Goal: Transaction & Acquisition: Book appointment/travel/reservation

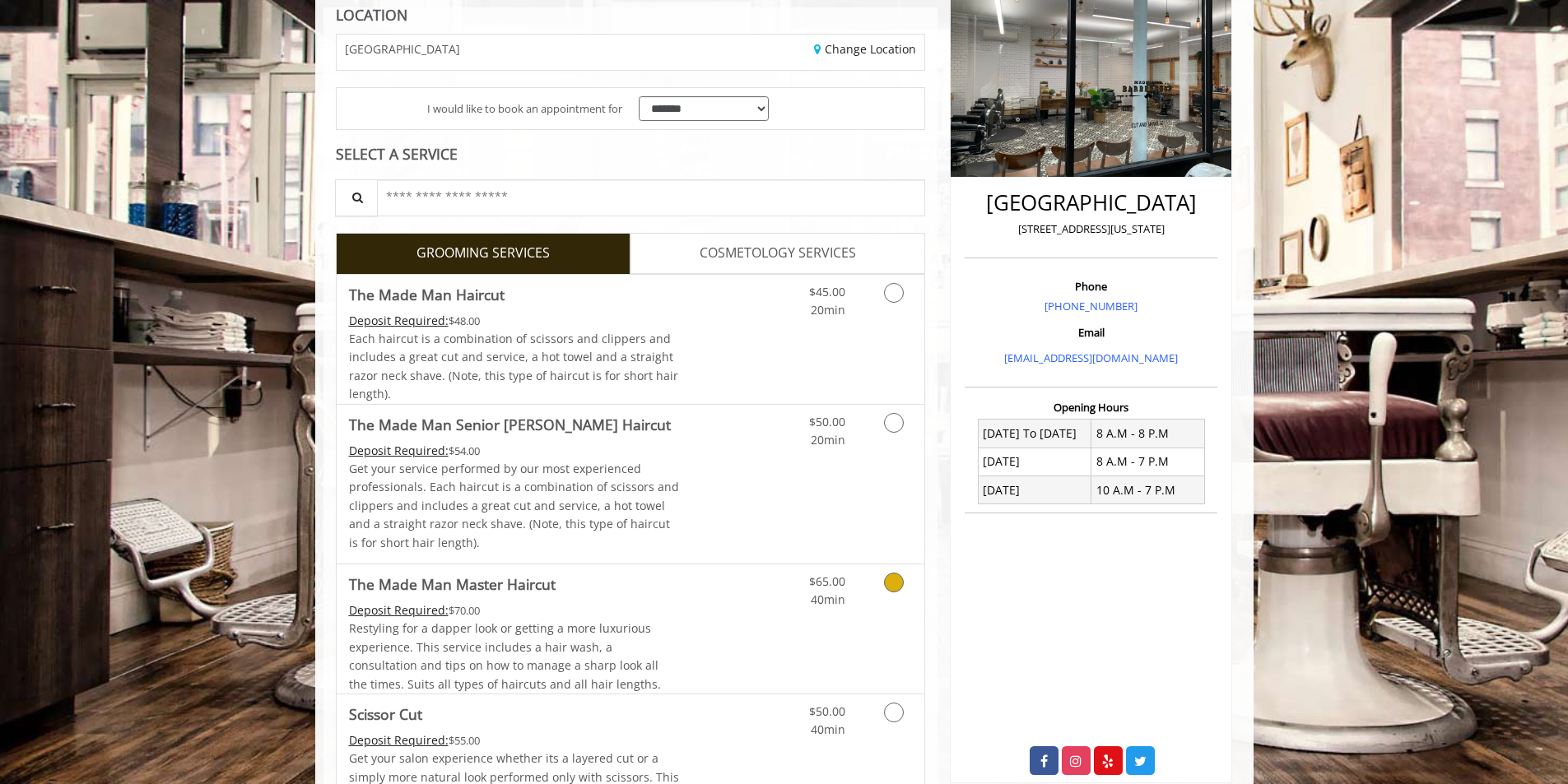
scroll to position [329, 0]
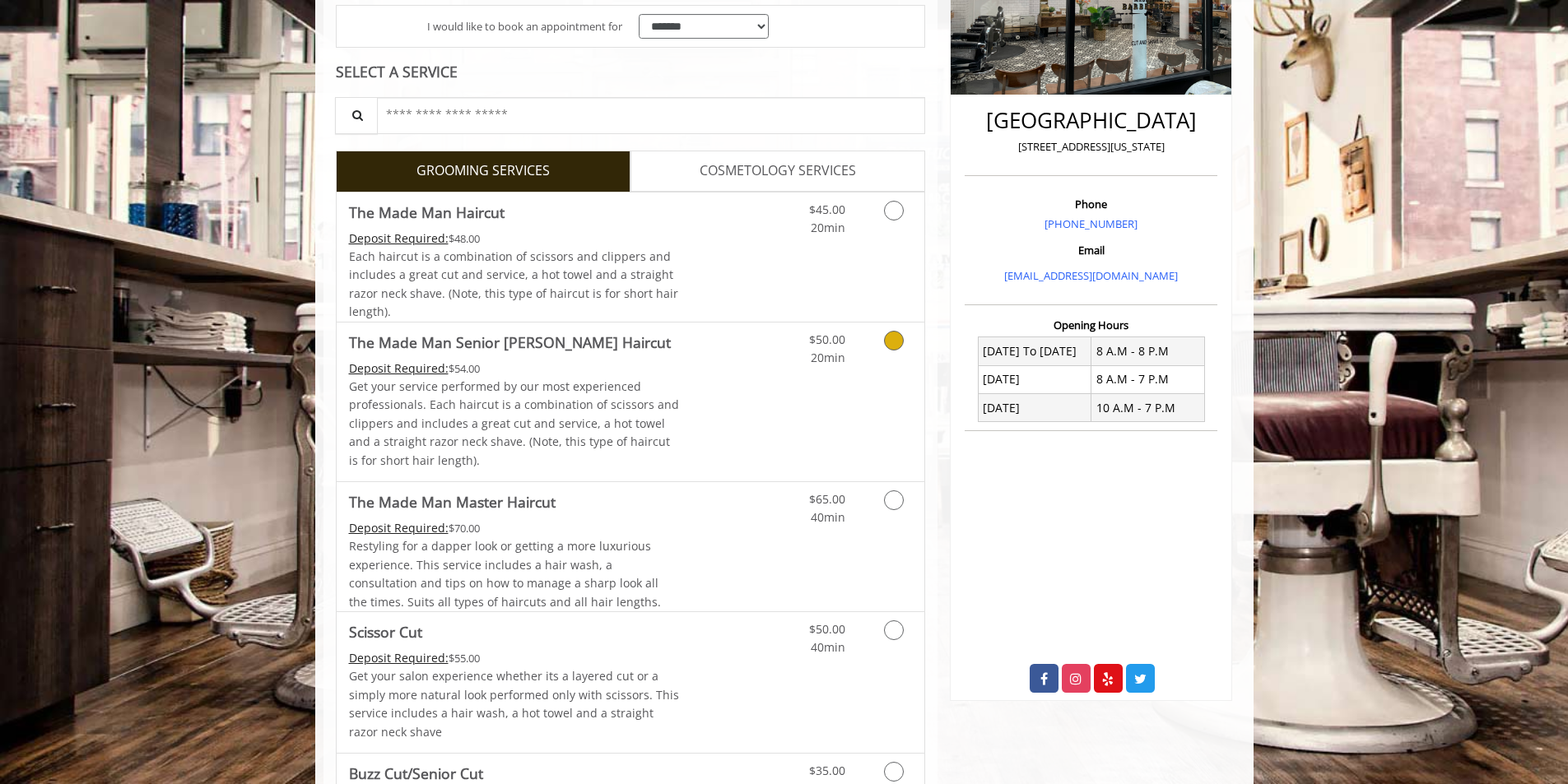
click at [882, 359] on link "Grooming services" at bounding box center [891, 345] width 42 height 45
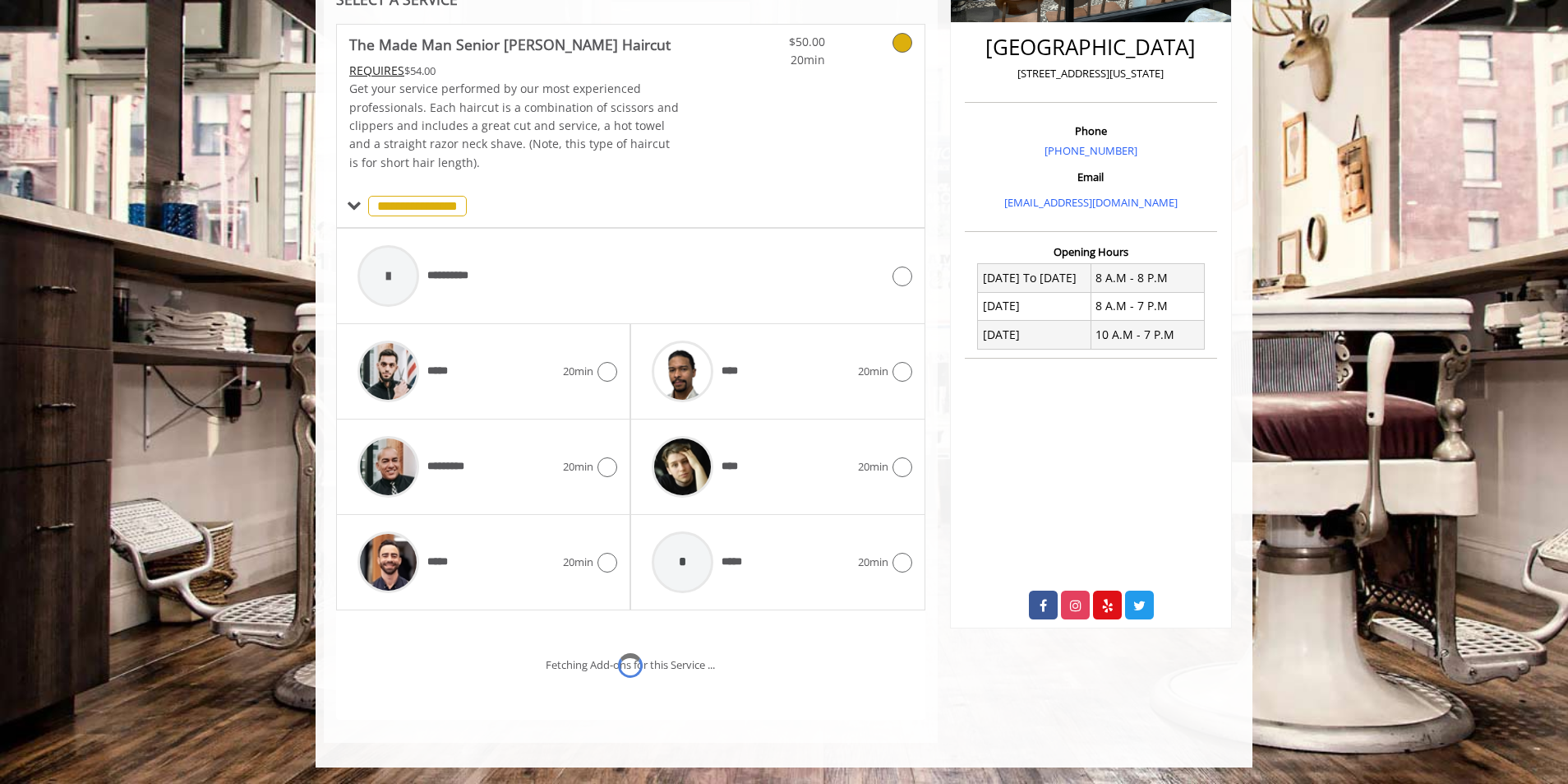
scroll to position [471, 0]
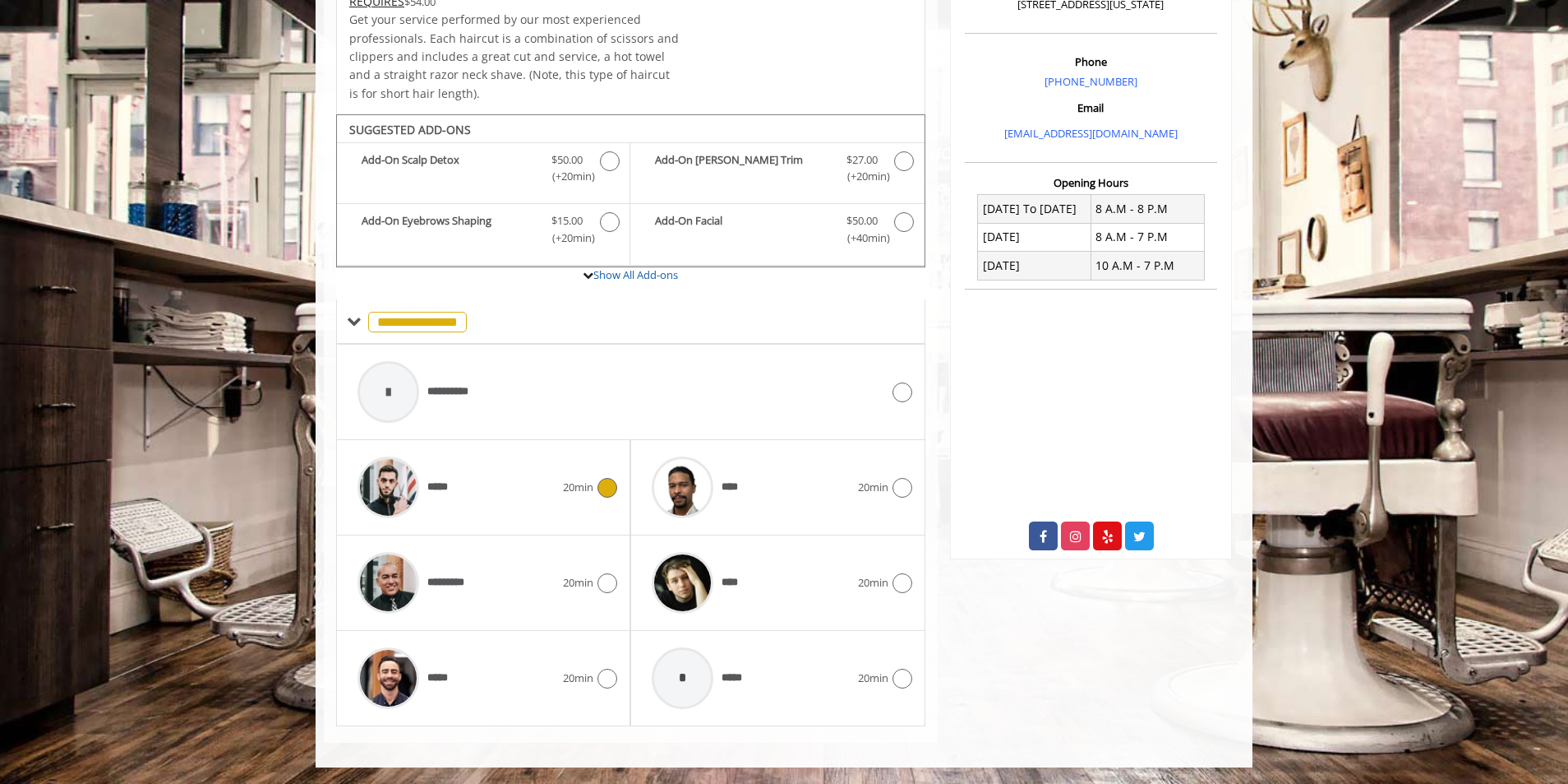
click at [469, 488] on div "*****" at bounding box center [456, 486] width 214 height 78
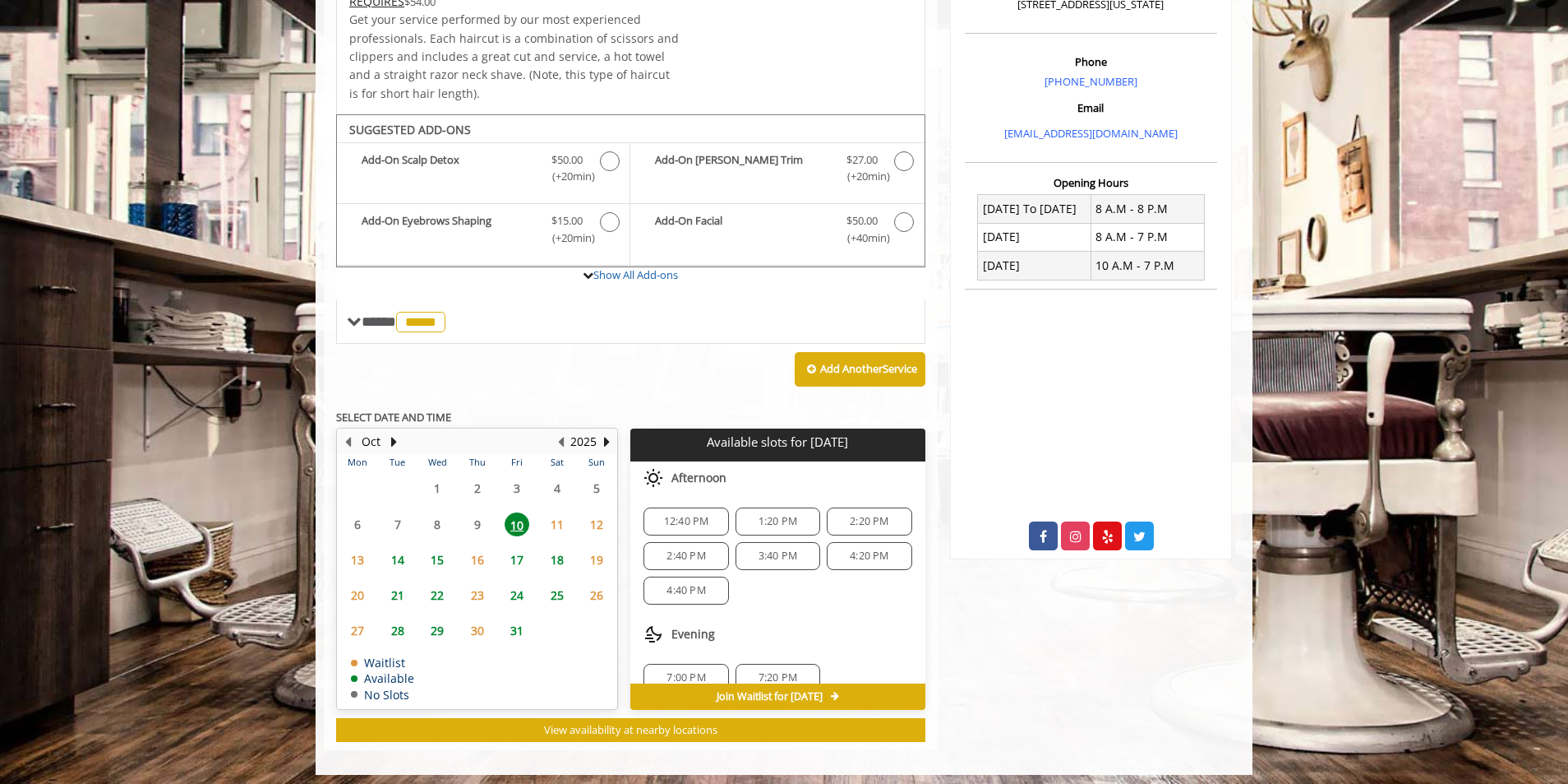
scroll to position [479, 0]
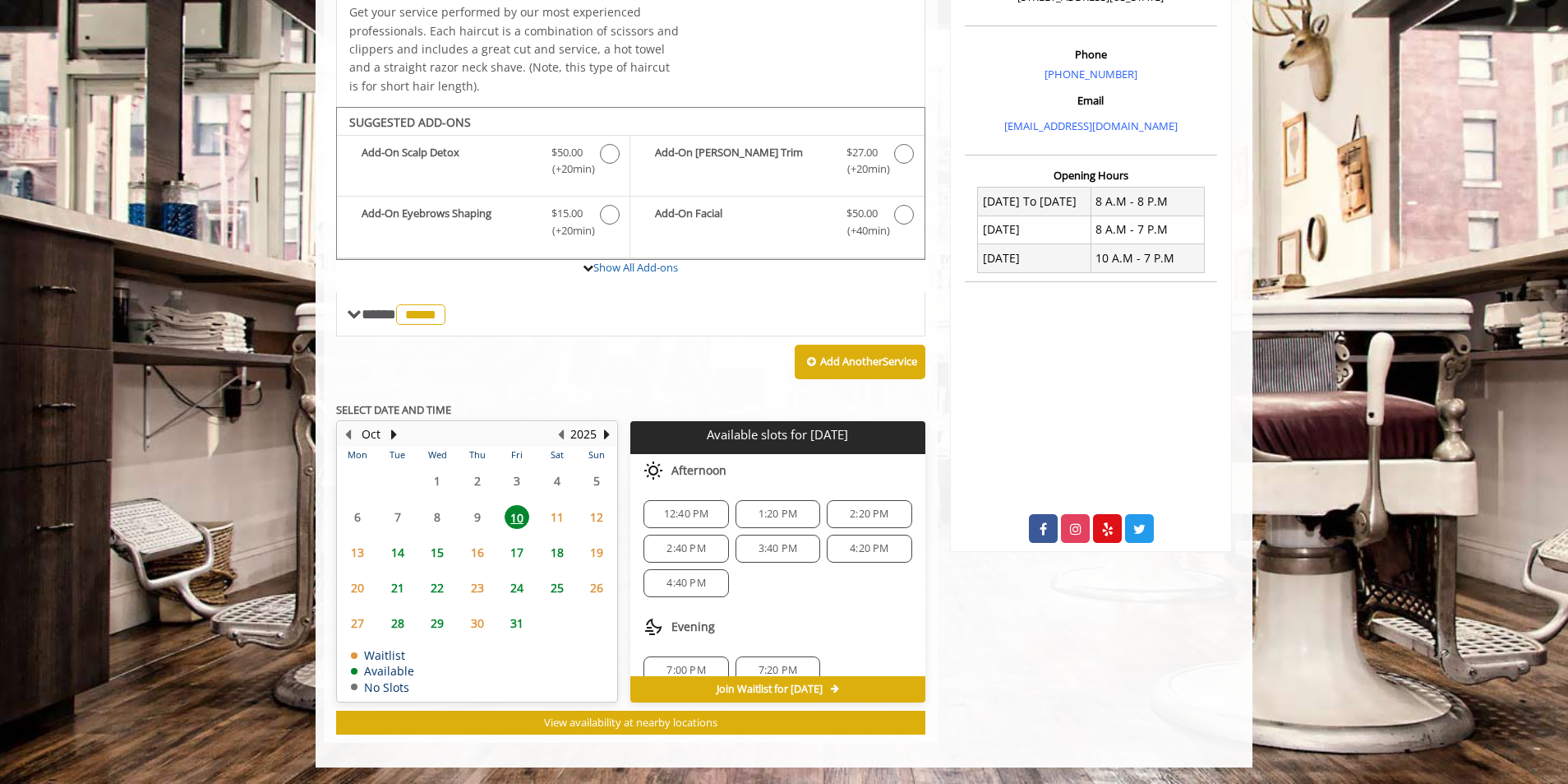
click at [796, 523] on div "1:20 PM" at bounding box center [778, 515] width 84 height 28
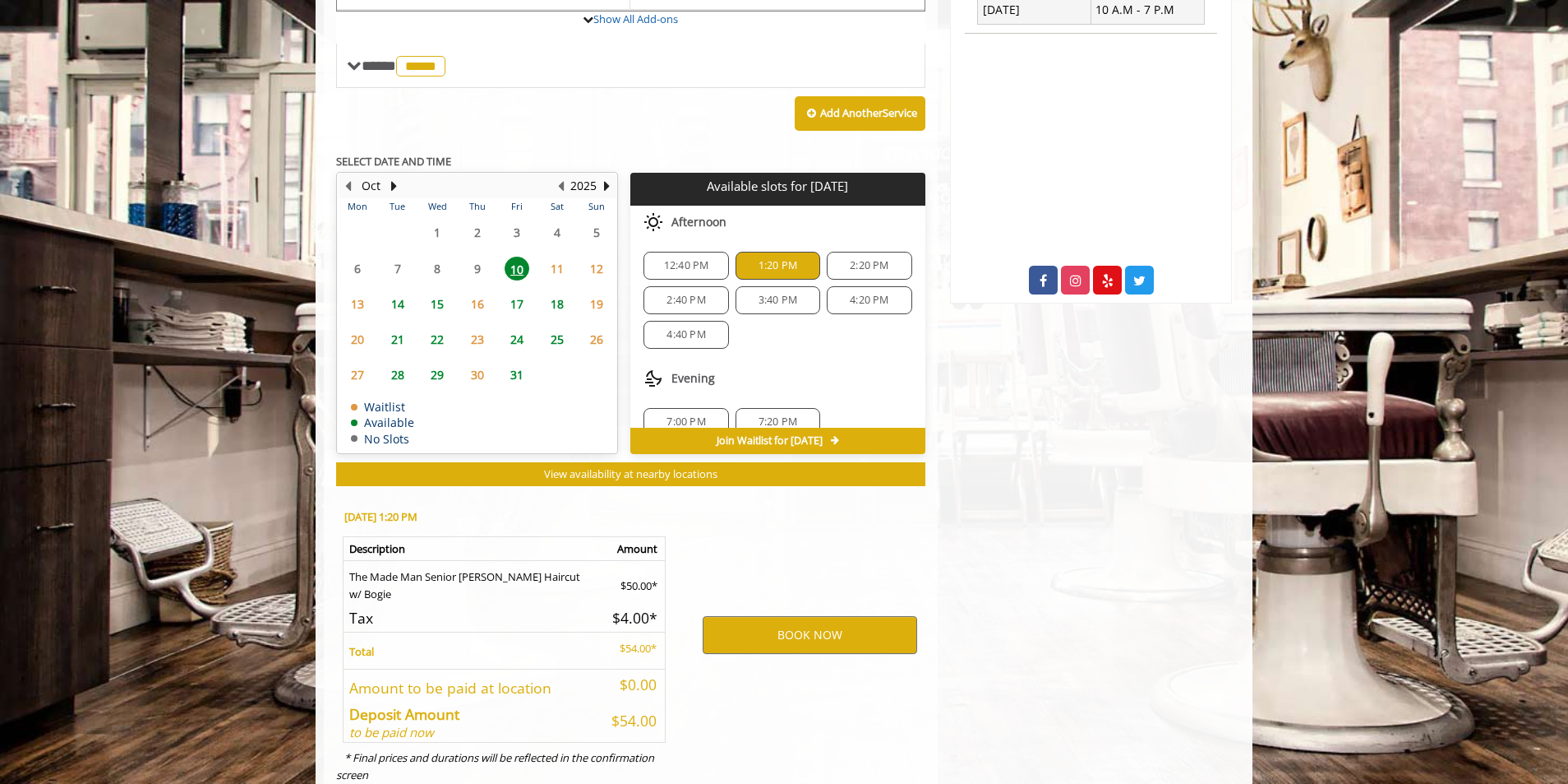
scroll to position [776, 0]
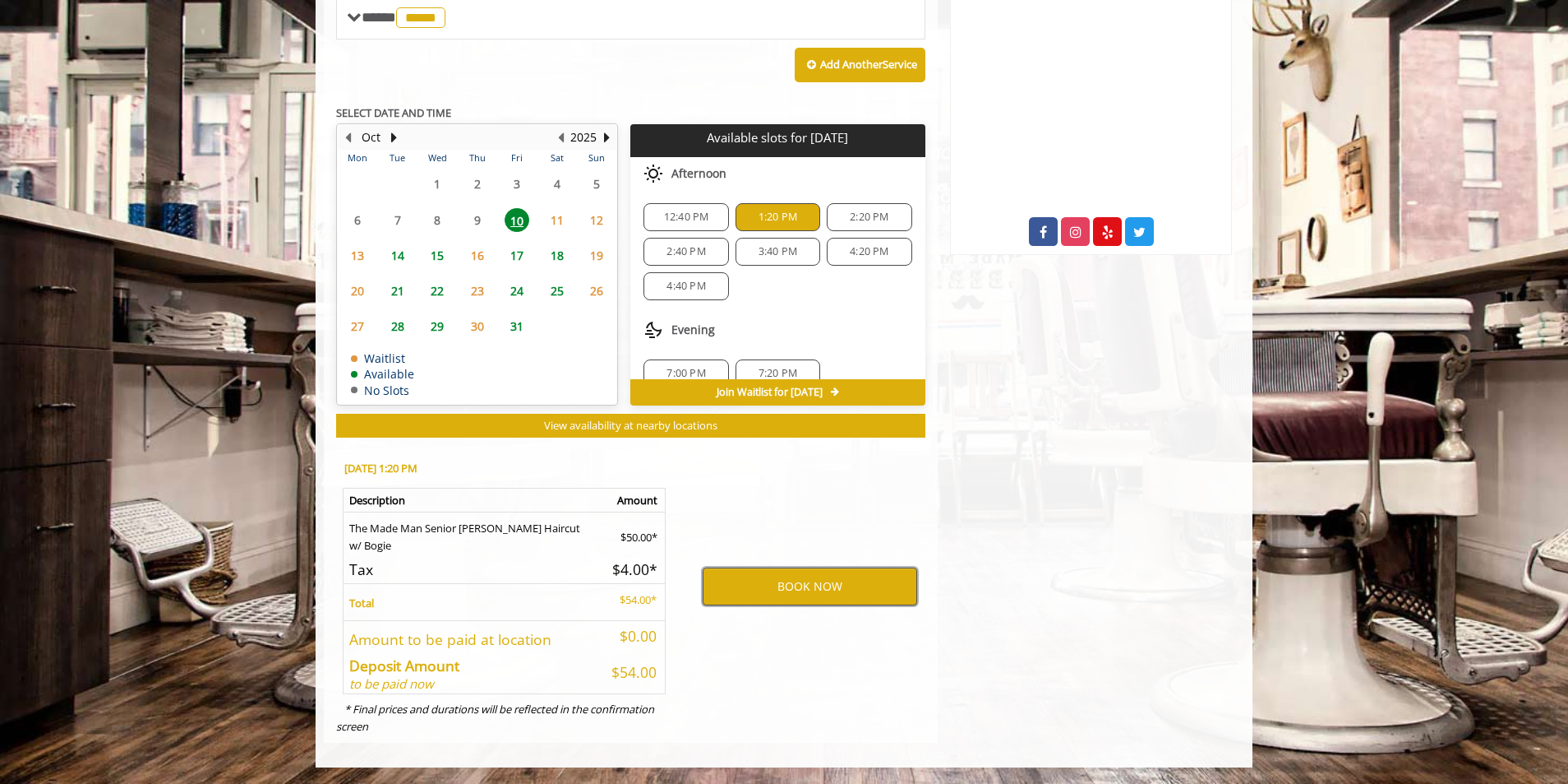
click at [817, 589] on button "BOOK NOW" at bounding box center [810, 586] width 215 height 38
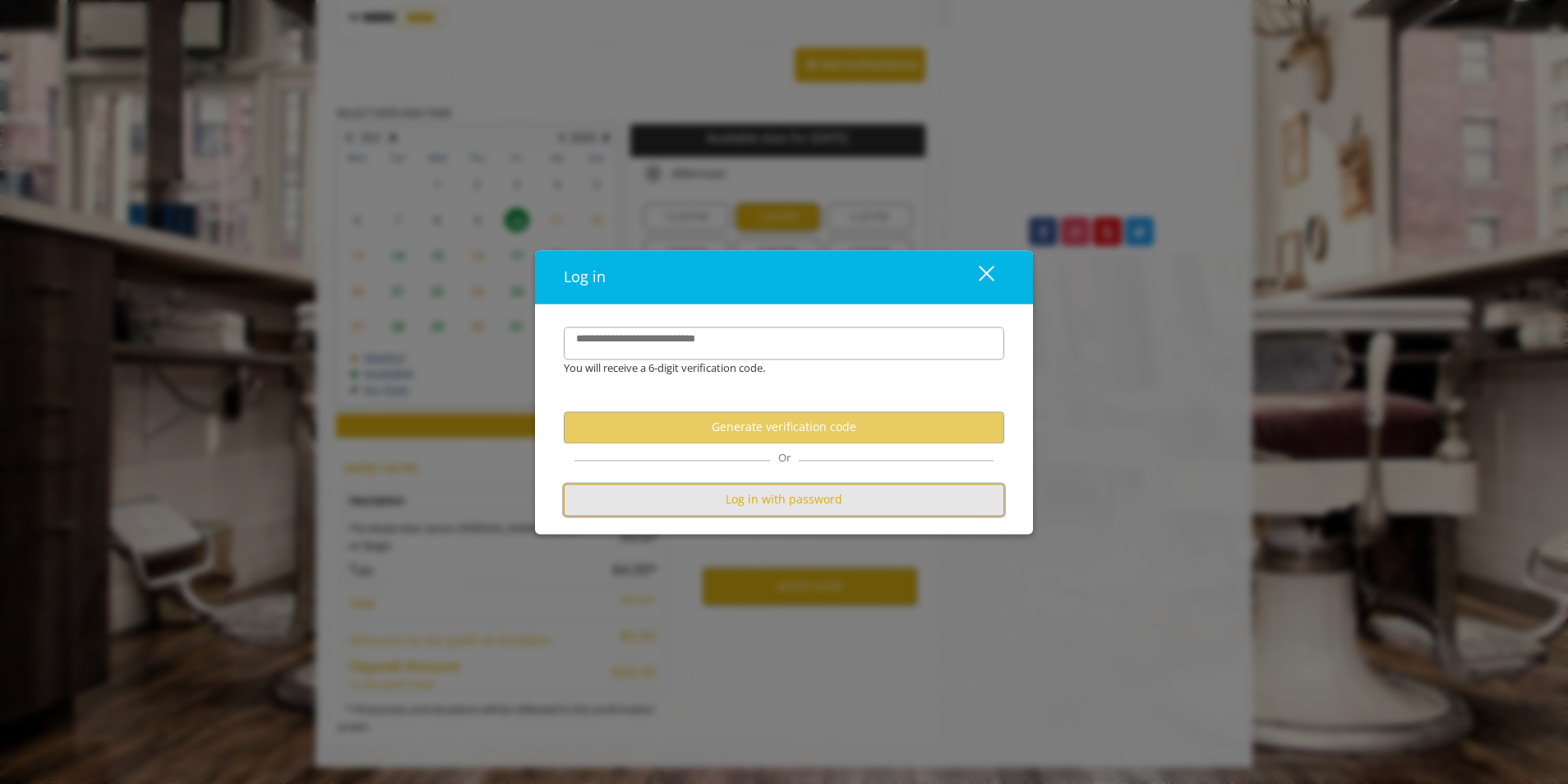
click at [815, 506] on button "Log in with password" at bounding box center [784, 500] width 441 height 32
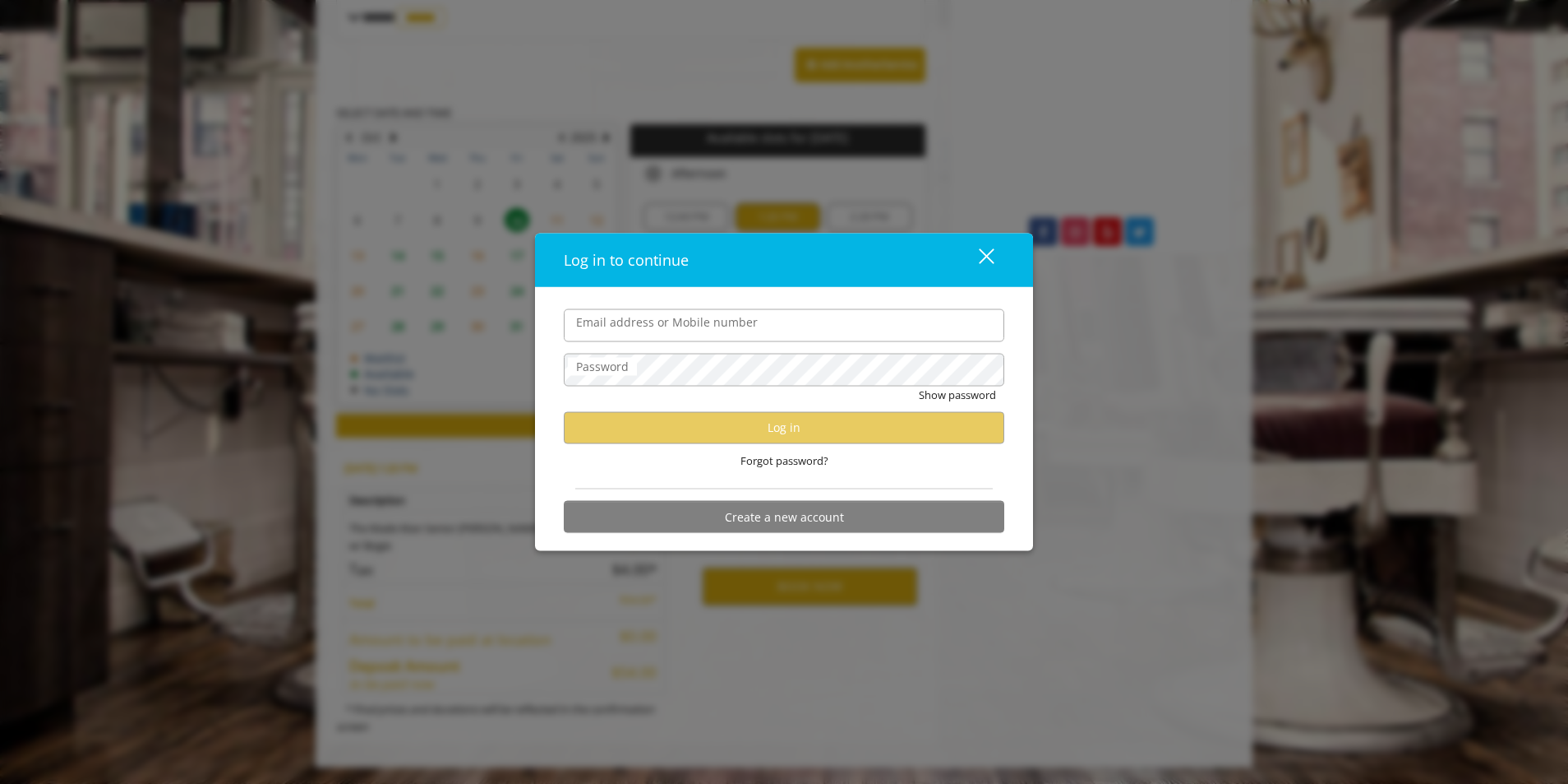
click at [666, 305] on div "Email address or Mobile number Password Show password Log in Forgot password? C…" at bounding box center [784, 419] width 498 height 264
click at [667, 324] on label "Email address or Mobile number" at bounding box center [666, 321] width 198 height 18
click at [667, 324] on input "Email address or Mobile number" at bounding box center [784, 324] width 441 height 33
type input "**********"
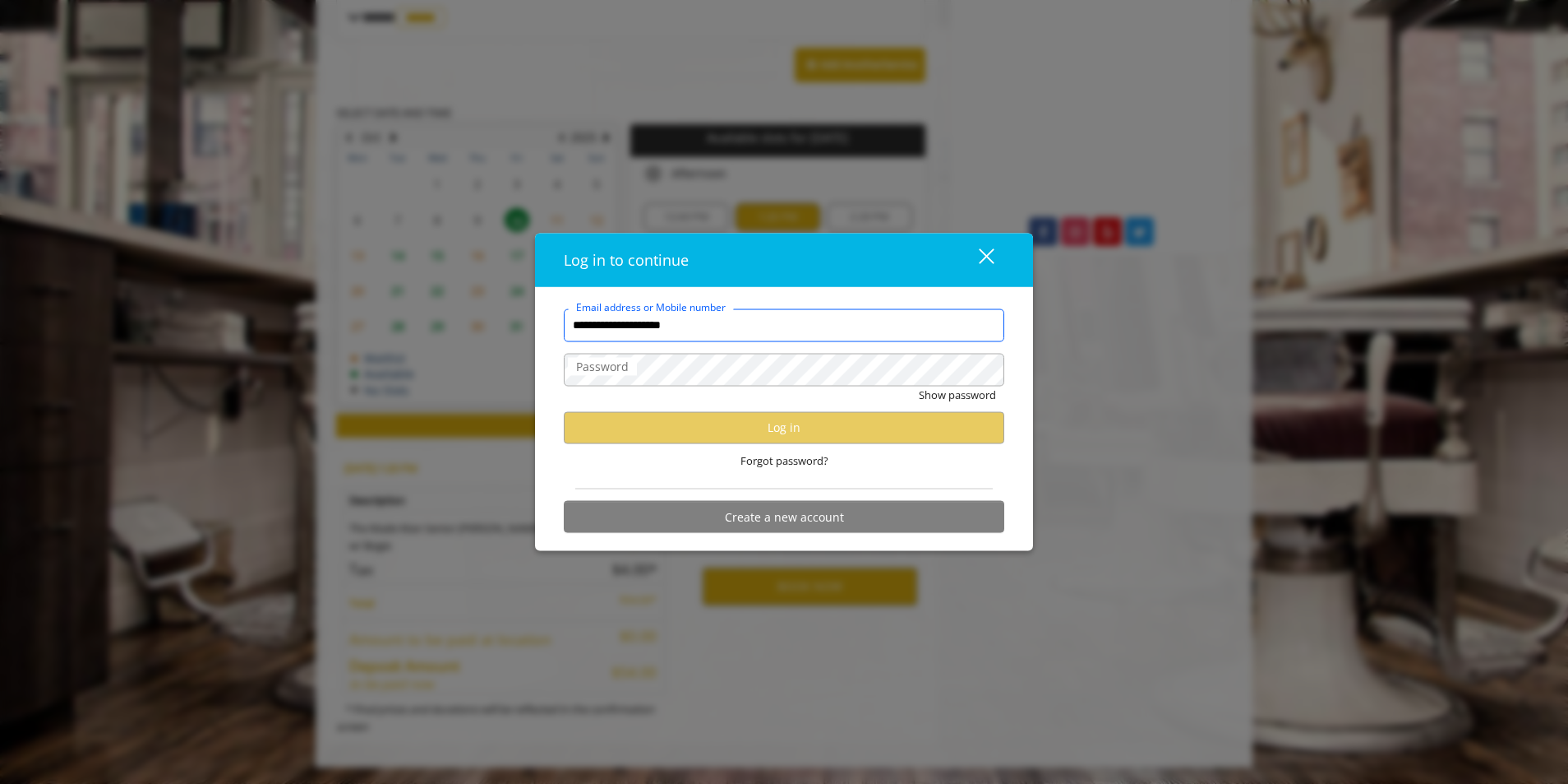
scroll to position [0, 0]
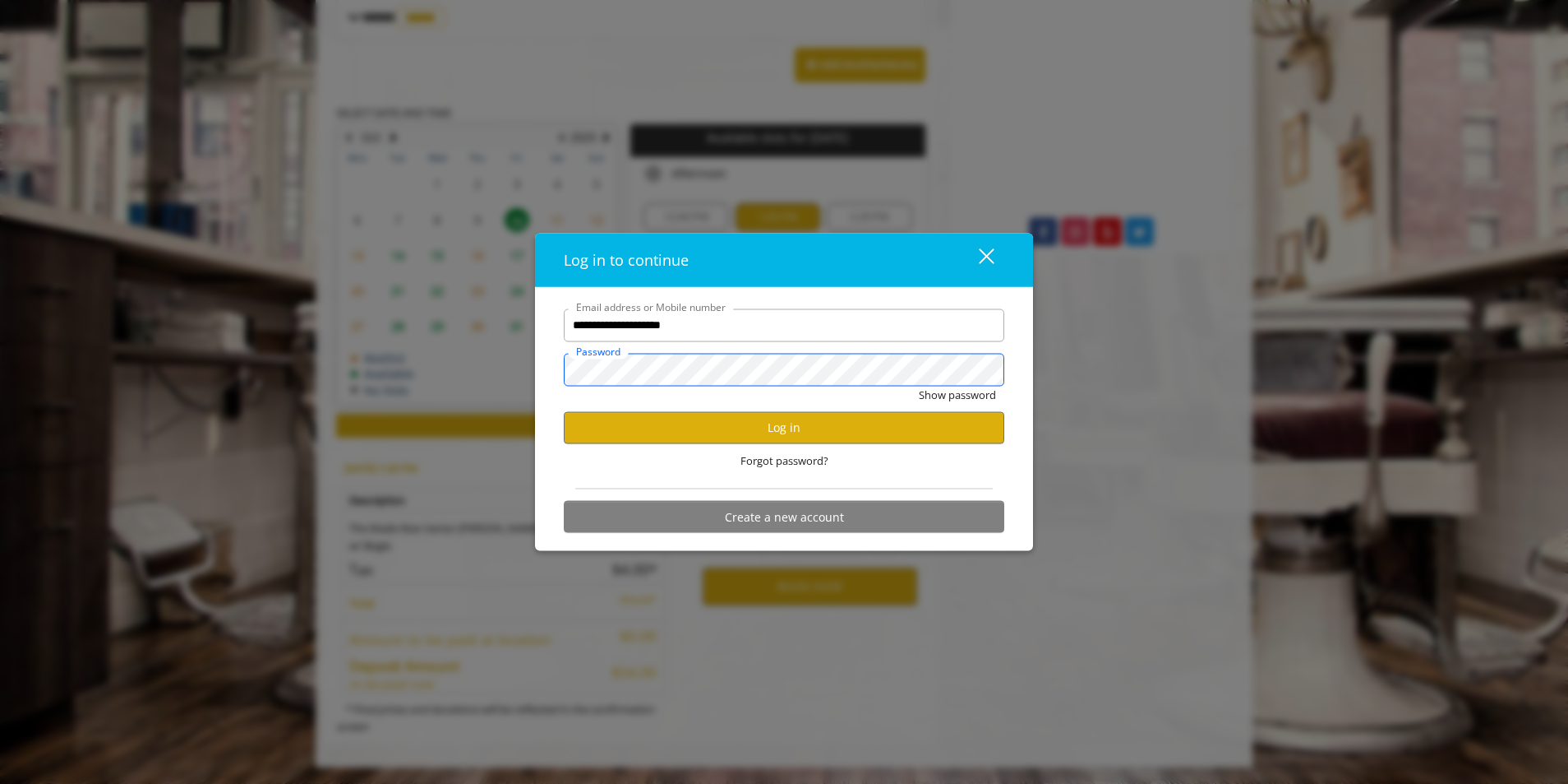
click at [919, 386] on button "Show password" at bounding box center [957, 394] width 77 height 17
click at [763, 429] on button "Log in" at bounding box center [784, 427] width 441 height 32
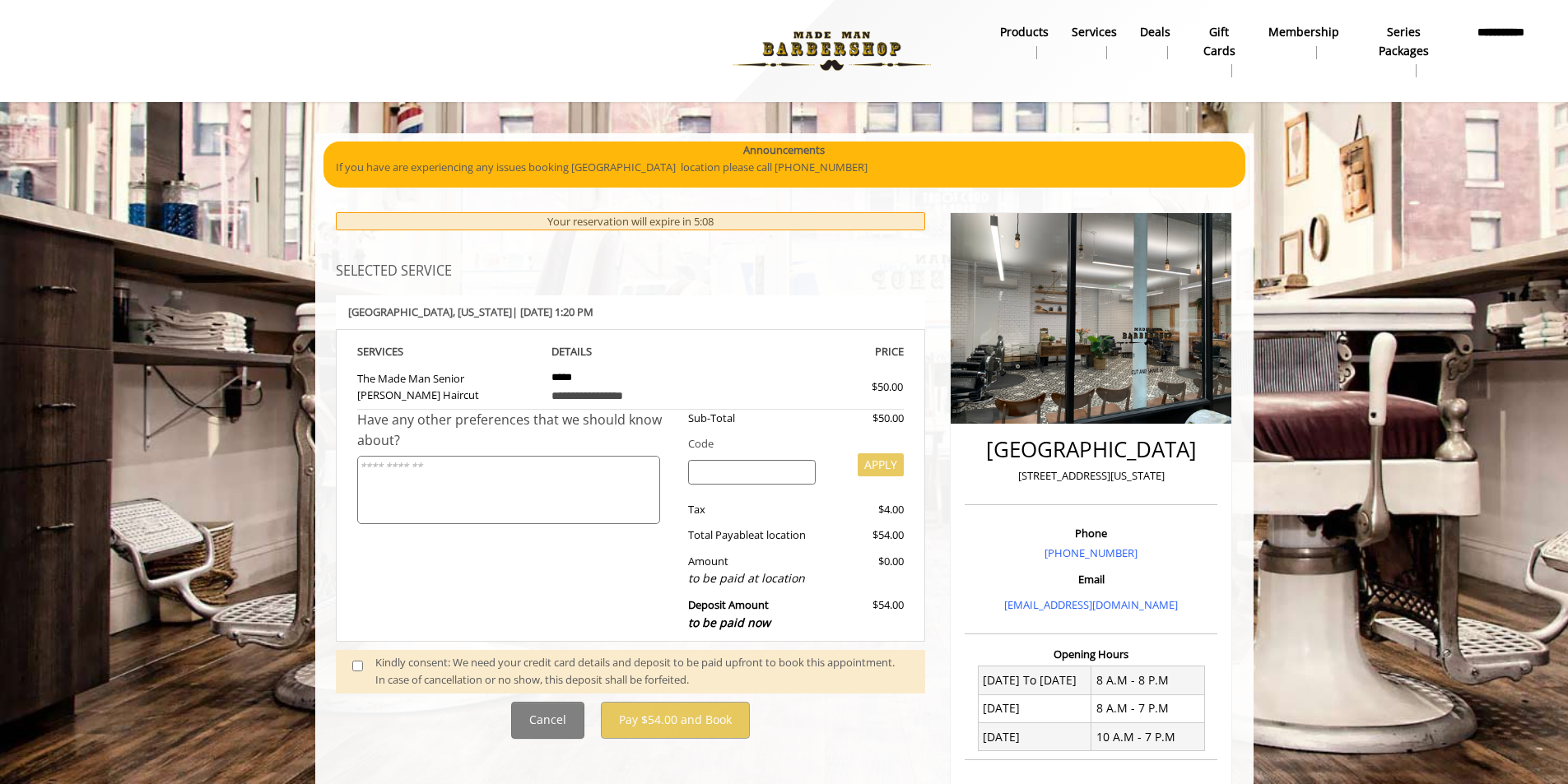
click at [376, 664] on div "Kindly consent: We need your credit card details and deposit to be paid upfront…" at bounding box center [642, 670] width 534 height 35
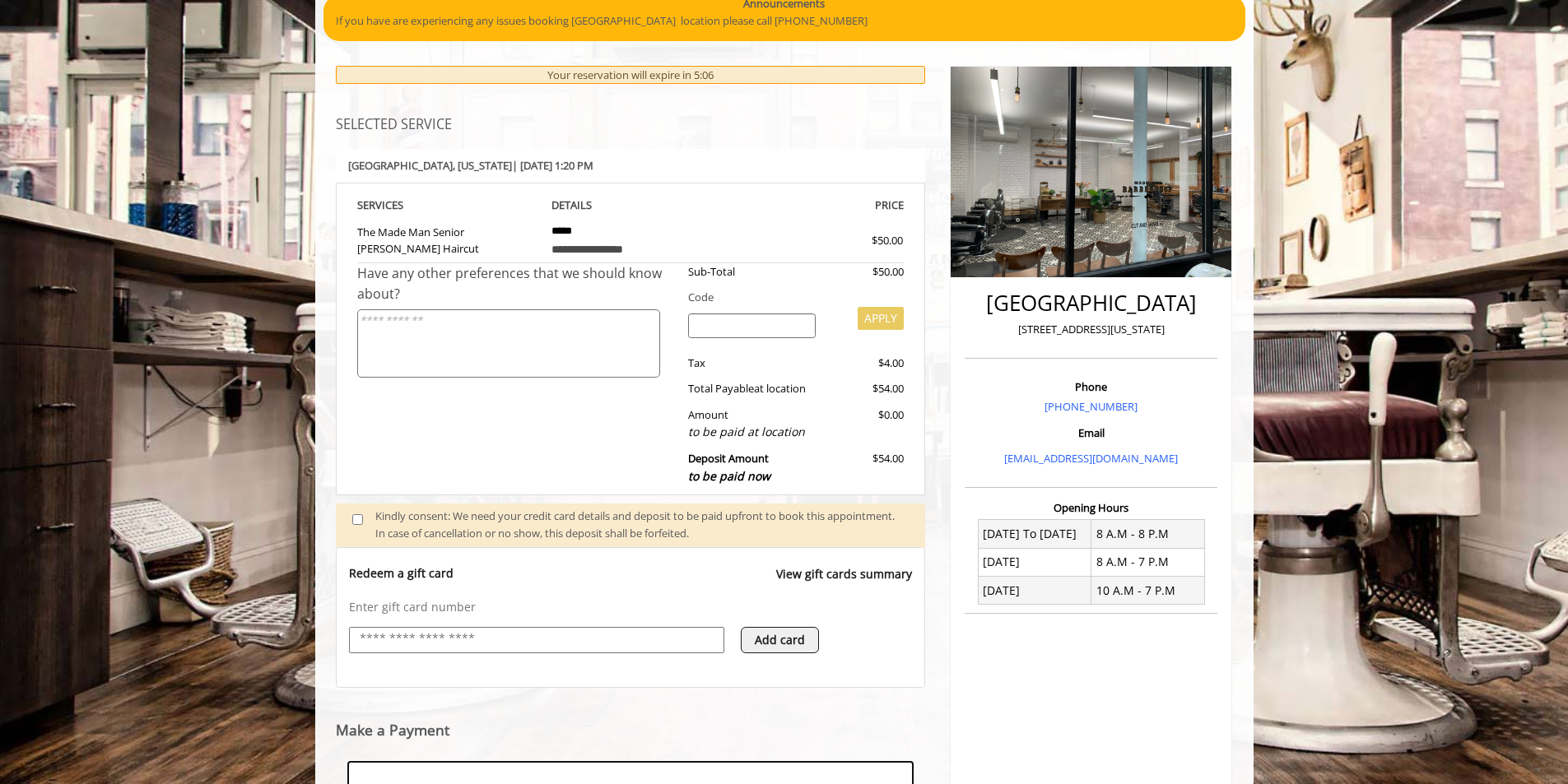
scroll to position [398, 0]
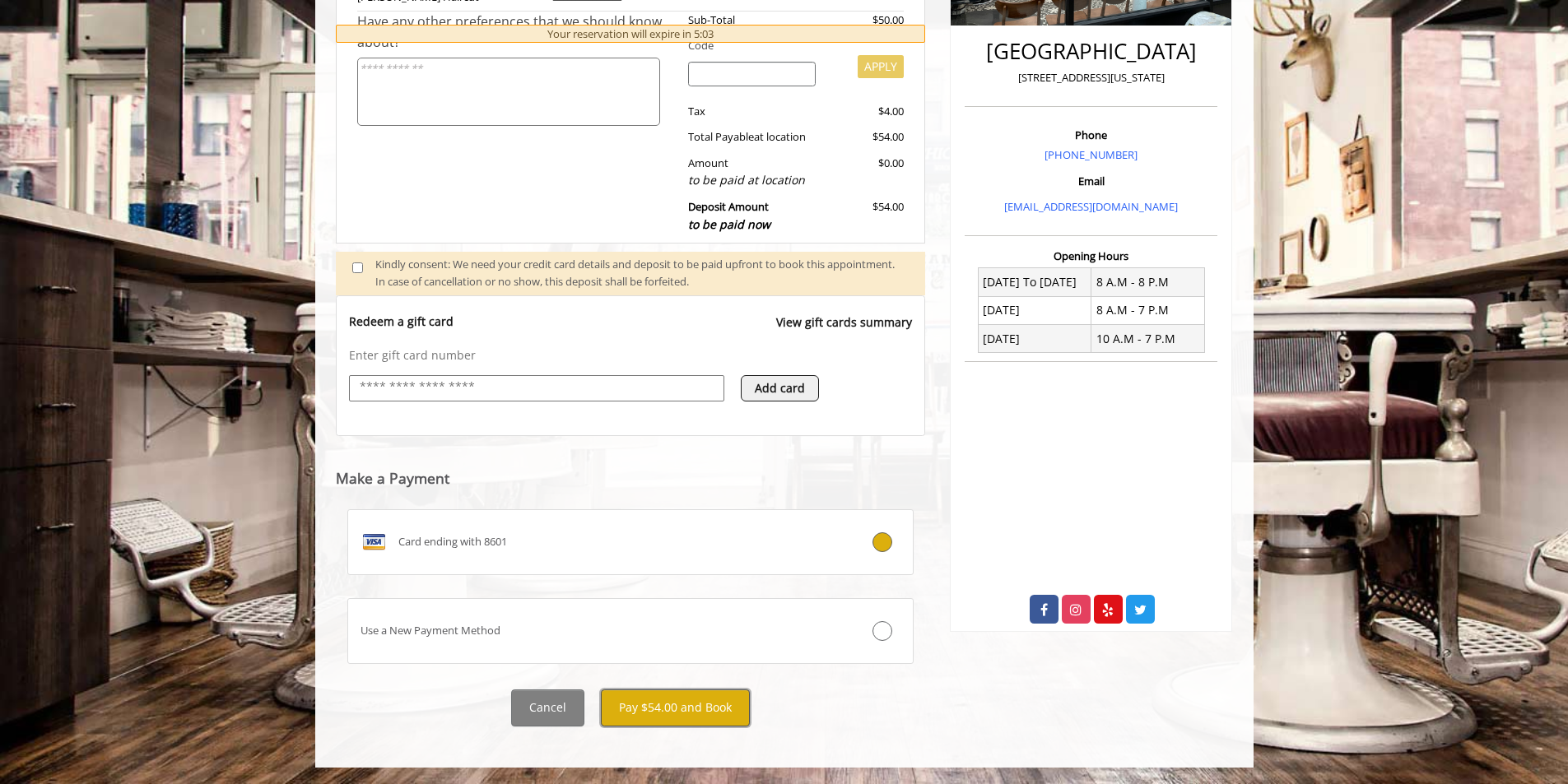
click at [698, 708] on button "Pay $54.00 and Book" at bounding box center [675, 707] width 149 height 37
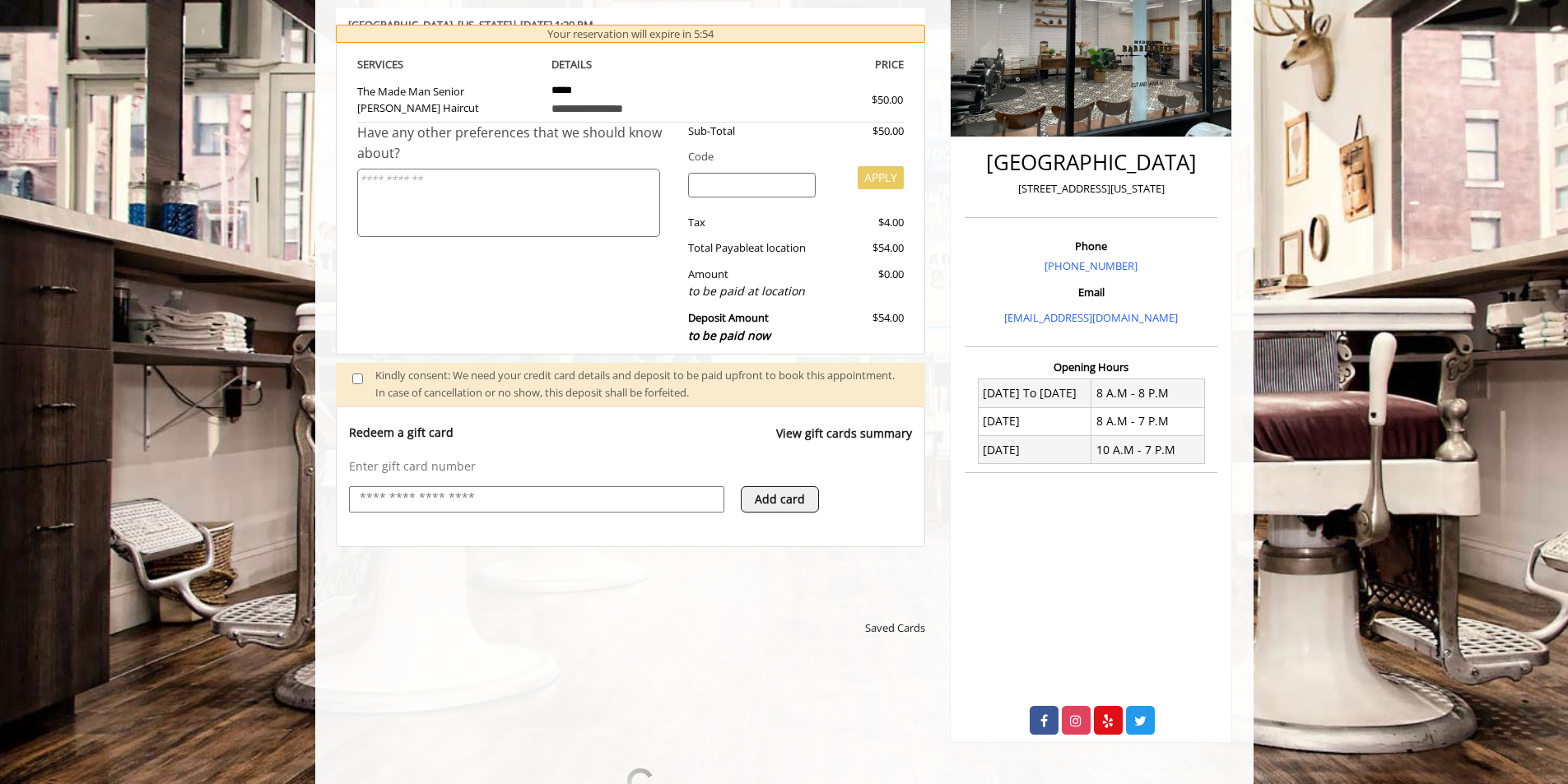
scroll to position [369, 0]
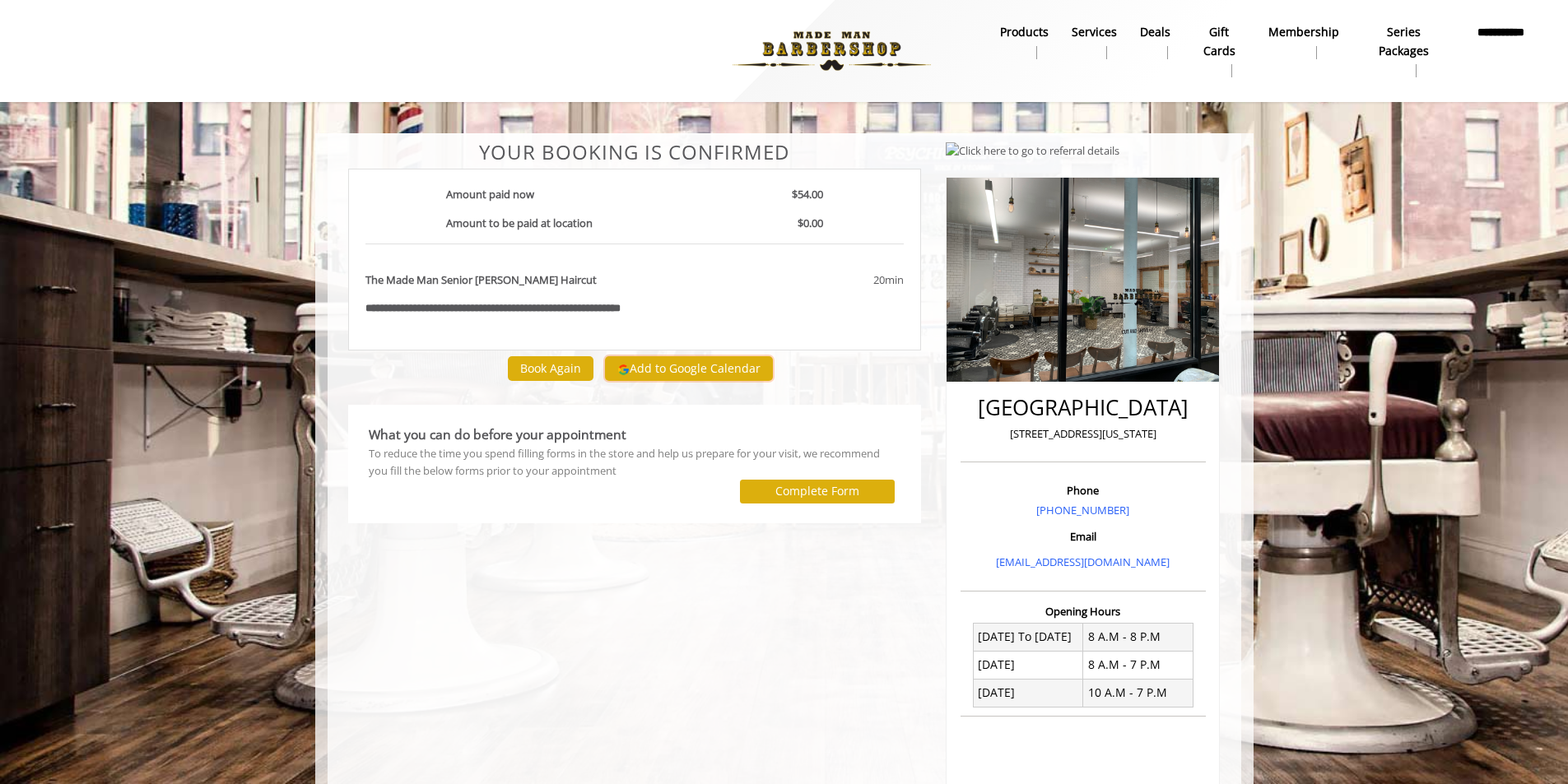
click at [662, 356] on button "Add to Google Calendar" at bounding box center [689, 368] width 168 height 24
